Goal: Task Accomplishment & Management: Manage account settings

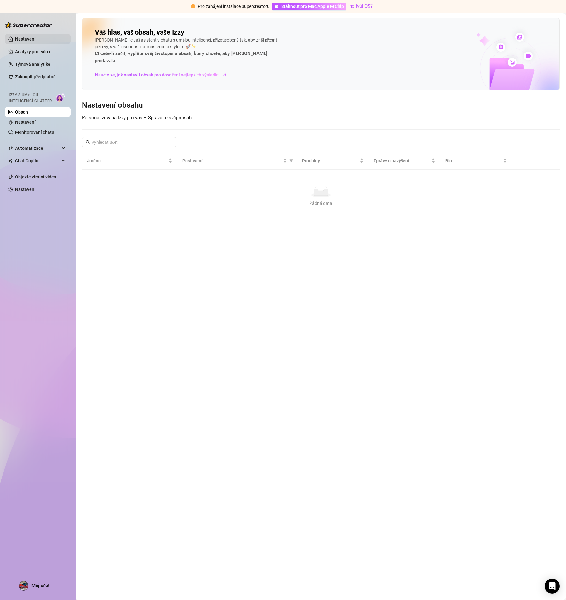
click at [36, 39] on link "Nastavení" at bounding box center [25, 39] width 20 height 5
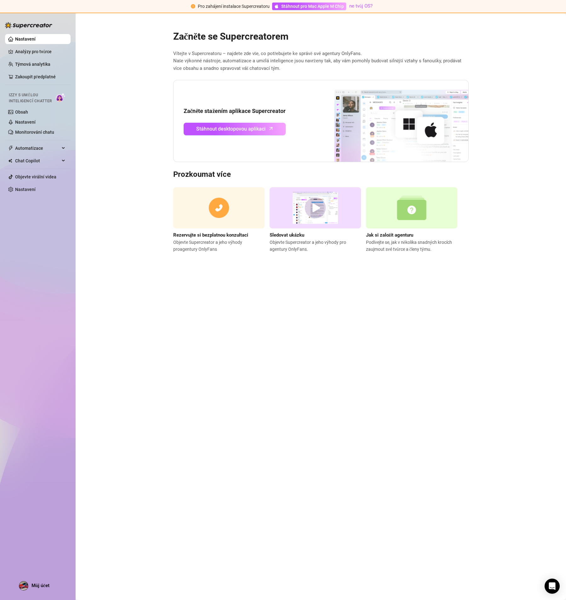
click at [215, 489] on main "Začněte se Supercreatorem Vítejte v Supercreatoru – najdete zde vše, co potřebu…" at bounding box center [321, 306] width 490 height 587
click at [28, 115] on link "Obsah" at bounding box center [21, 112] width 13 height 5
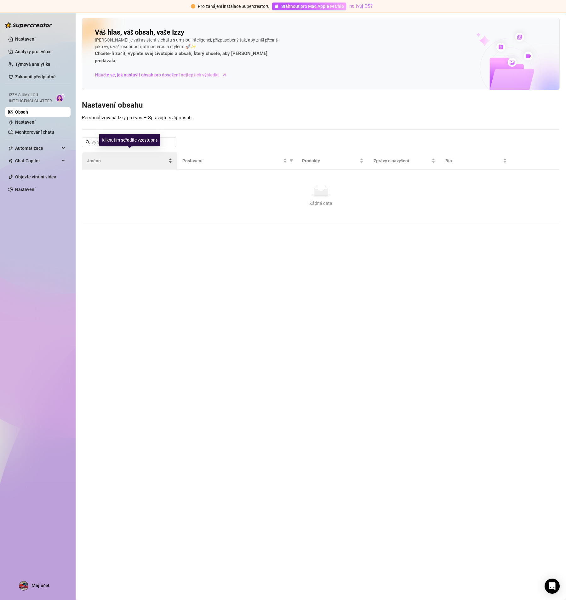
click at [111, 157] on span "Jméno" at bounding box center [127, 160] width 80 height 7
click at [283, 126] on div "Váš hlas, váš obsah, vaše [PERSON_NAME] je váš asistent v chatu s umělou inteli…" at bounding box center [321, 120] width 478 height 205
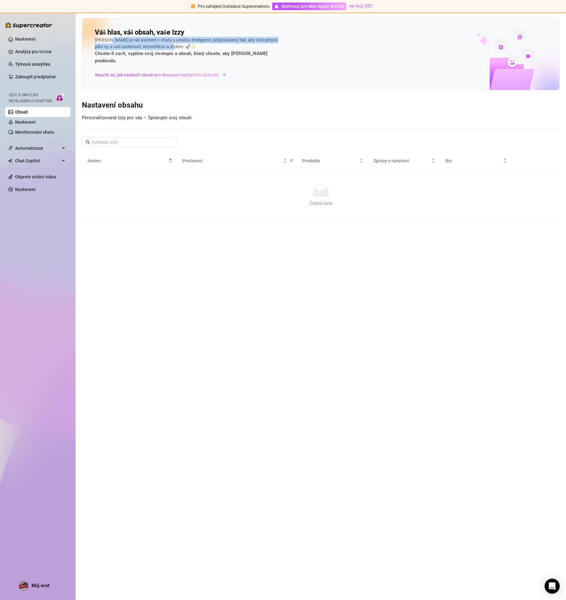
drag, startPoint x: 106, startPoint y: 40, endPoint x: 226, endPoint y: 40, distance: 119.6
click at [220, 42] on font "[PERSON_NAME] je váš asistent v chatu s umělou inteligencí, přizpůsobený tak, a…" at bounding box center [186, 43] width 183 height 12
click at [142, 46] on font "[PERSON_NAME] je váš asistent v chatu s umělou inteligencí, přizpůsobený tak, a…" at bounding box center [186, 43] width 183 height 12
drag, startPoint x: 144, startPoint y: 60, endPoint x: 141, endPoint y: 66, distance: 7.5
click at [144, 60] on div "Váš hlas, váš obsah, vaše [PERSON_NAME] je váš asistent v chatu s umělou inteli…" at bounding box center [189, 54] width 189 height 52
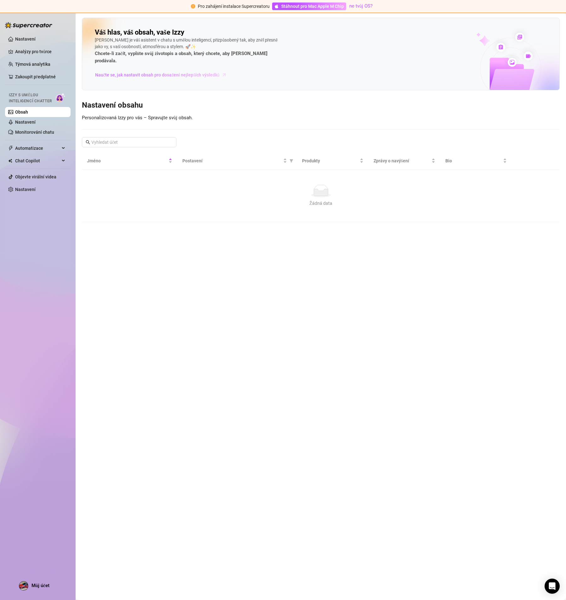
click at [141, 72] on font "Naučte se, jak nastavit obsah pro dosažení nejlepších výsledků" at bounding box center [157, 74] width 124 height 5
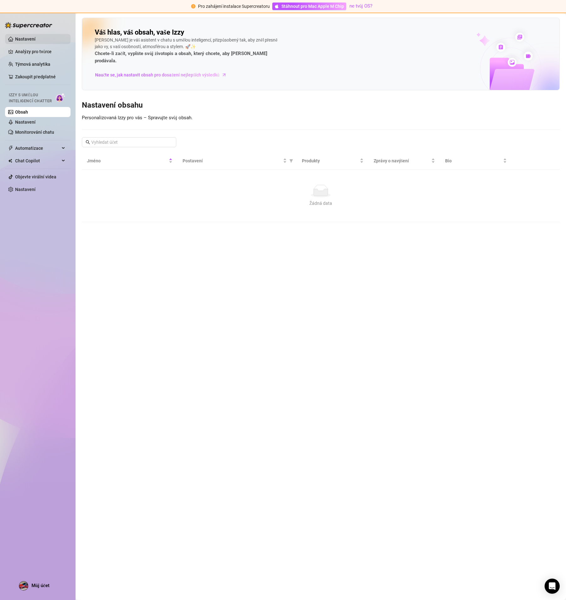
click at [28, 42] on link "Nastavení" at bounding box center [25, 39] width 20 height 5
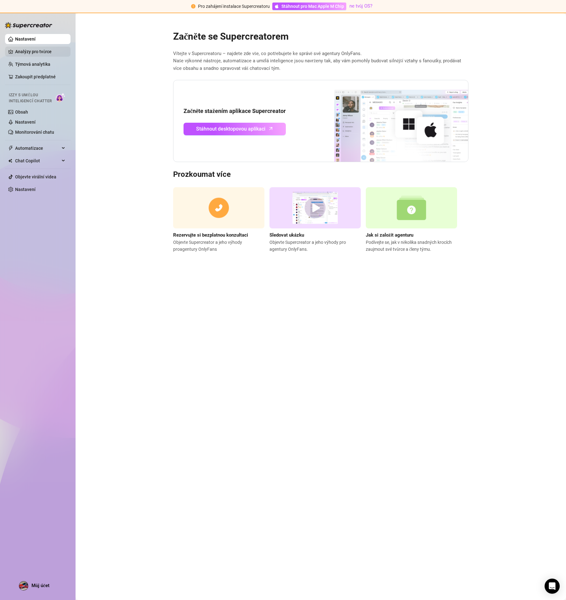
click at [27, 53] on link "Analýzy pro tvůrce" at bounding box center [40, 52] width 50 height 10
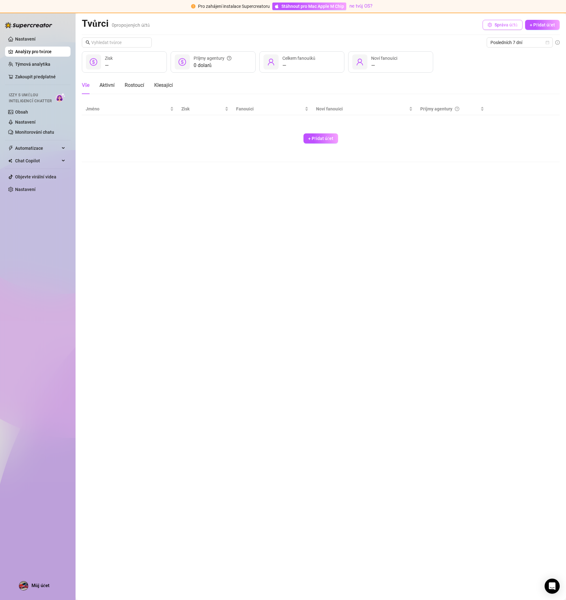
click at [503, 26] on font "Správa účtů" at bounding box center [506, 24] width 23 height 5
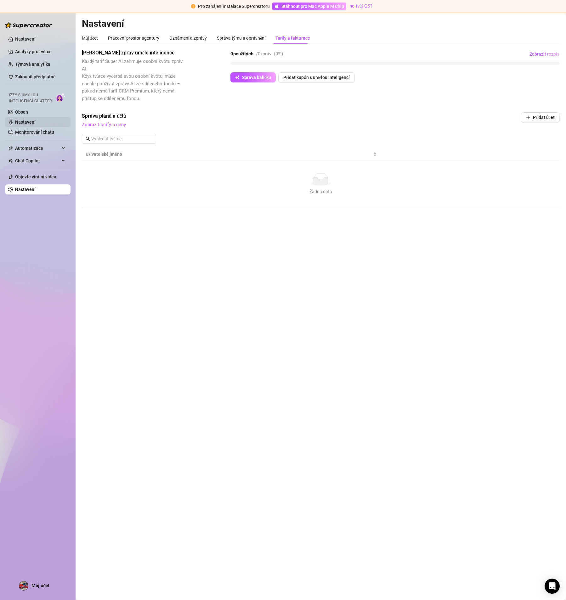
click at [24, 122] on link "Nastavení" at bounding box center [25, 122] width 20 height 5
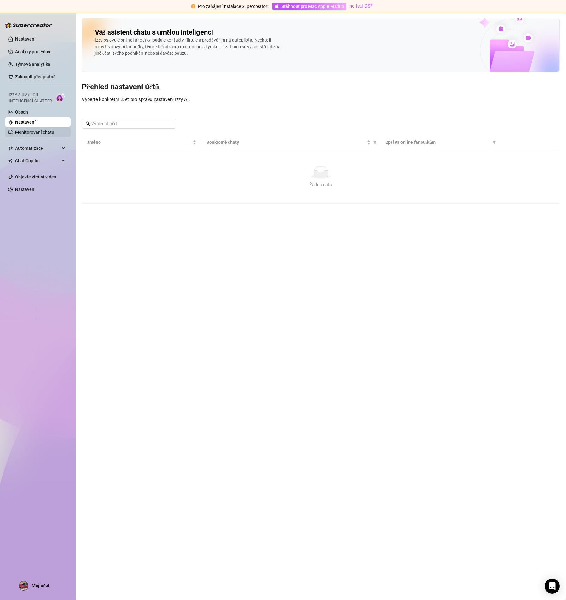
click at [43, 131] on link "Monitorování chatu" at bounding box center [34, 132] width 39 height 5
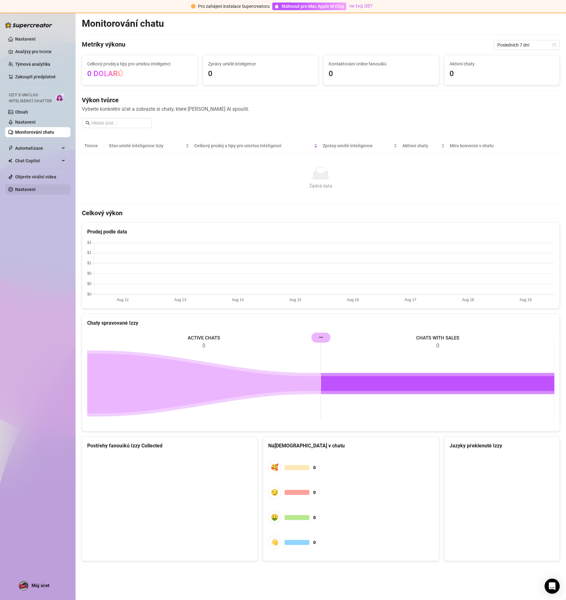
click at [26, 187] on link "Nastavení" at bounding box center [25, 189] width 20 height 5
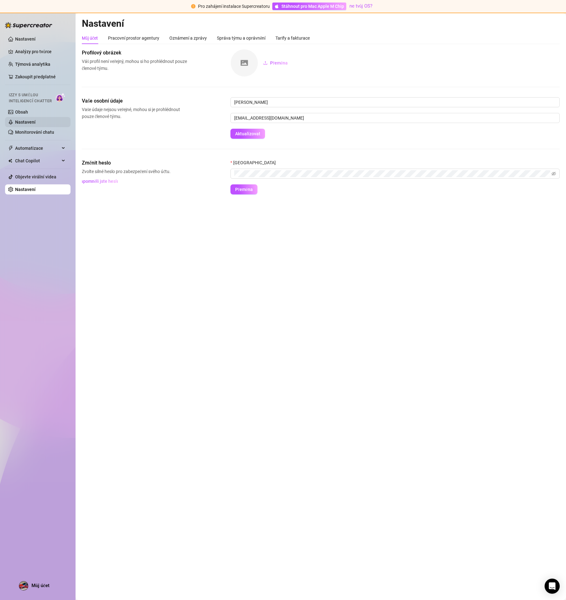
click at [17, 120] on link "Nastavení" at bounding box center [25, 122] width 20 height 5
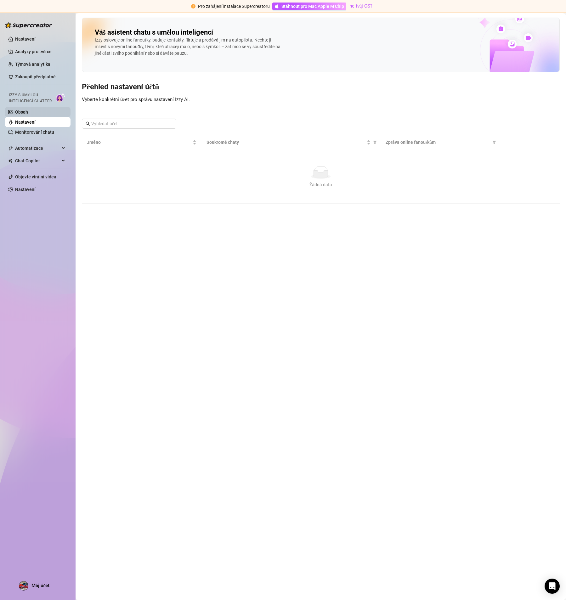
click at [23, 112] on link "Obsah" at bounding box center [21, 112] width 13 height 5
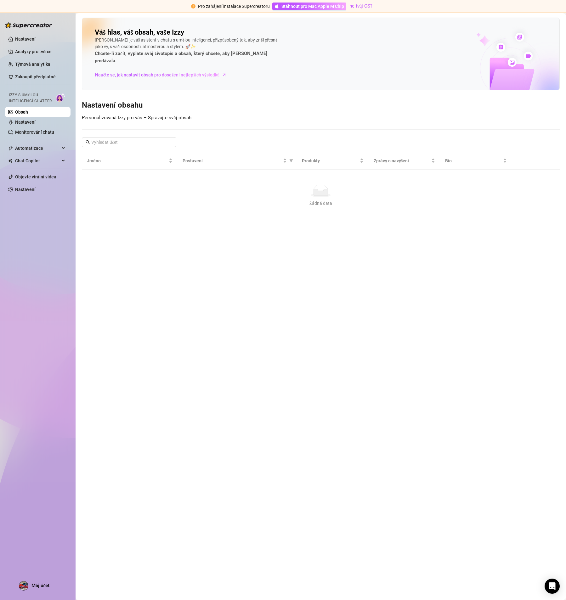
click at [23, 112] on link "Obsah" at bounding box center [21, 112] width 13 height 5
click at [201, 9] on div "Pro zahájení instalace Supercreatoru" at bounding box center [234, 6] width 72 height 7
click at [204, 6] on font "Pro zahájení instalace Supercreatoru" at bounding box center [234, 6] width 72 height 5
click at [14, 31] on div at bounding box center [28, 22] width 47 height 19
click at [24, 56] on link "Analýzy pro tvůrce" at bounding box center [40, 52] width 50 height 10
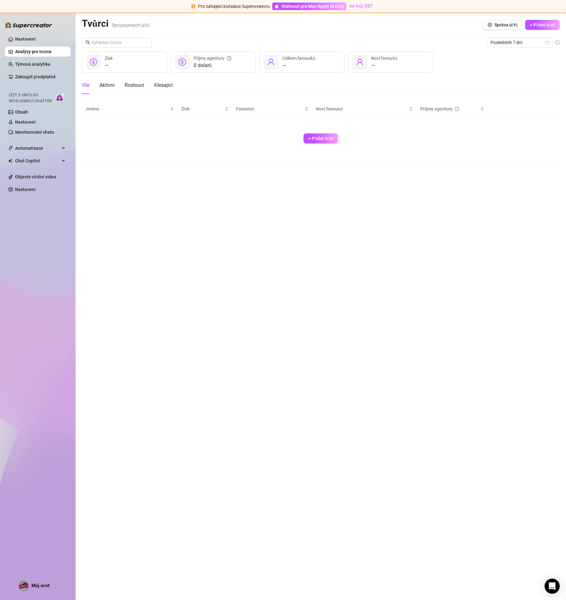
click at [101, 65] on div "— Zisk" at bounding box center [124, 61] width 85 height 21
click at [98, 60] on div at bounding box center [93, 61] width 15 height 15
click at [543, 24] on font "+ Přidat účet" at bounding box center [542, 24] width 25 height 5
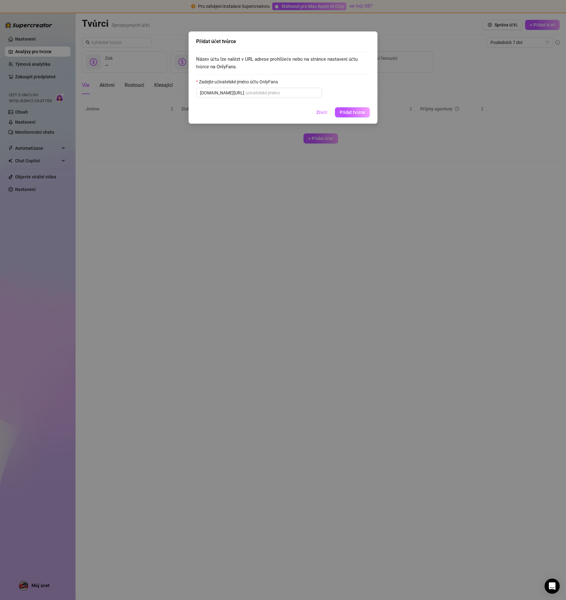
drag, startPoint x: 210, startPoint y: 59, endPoint x: 243, endPoint y: 62, distance: 33.2
click at [213, 58] on font "Název účtu lze nalézt v URL adrese prohlížeče nebo na stránce nastavení účtu tv…" at bounding box center [277, 62] width 162 height 13
click at [251, 87] on div "Zadejte uživatelské jméno účtu OnlyFans" at bounding box center [283, 82] width 174 height 9
click at [246, 91] on input "Zadejte uživatelské jméno účtu OnlyFans" at bounding box center [282, 92] width 73 height 7
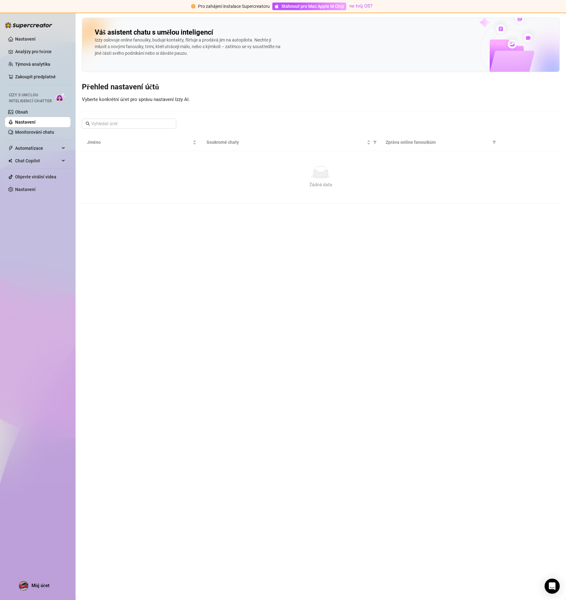
click at [205, 7] on font "Pro zahájení instalace Supercreatoru" at bounding box center [234, 6] width 72 height 5
